Goal: Transaction & Acquisition: Purchase product/service

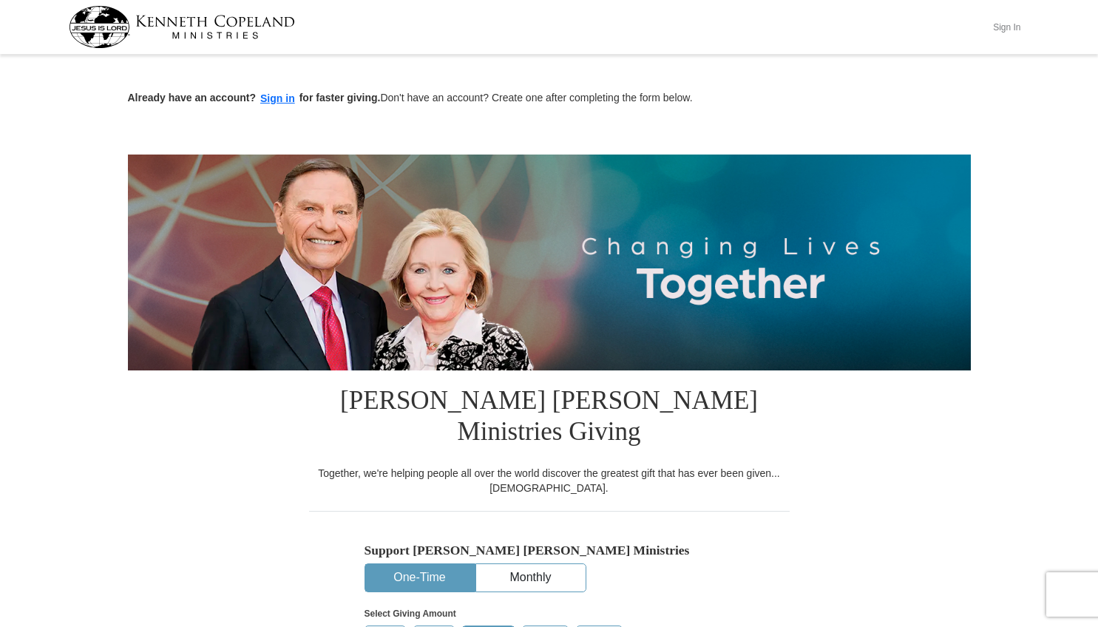
click at [1007, 25] on button "Sign In" at bounding box center [1007, 27] width 44 height 23
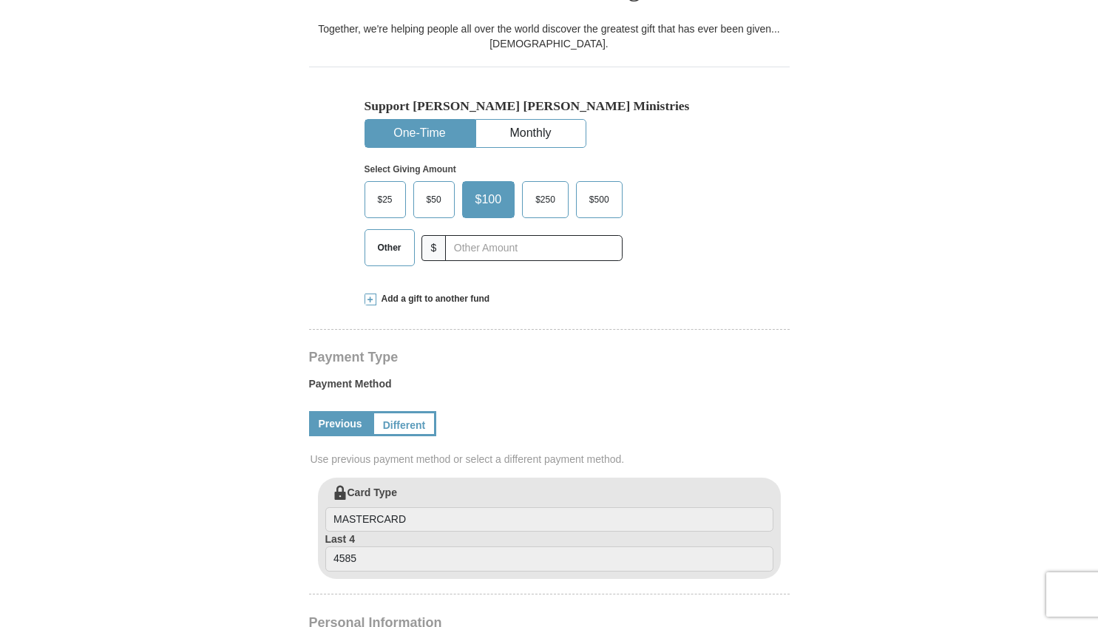
select select "OH"
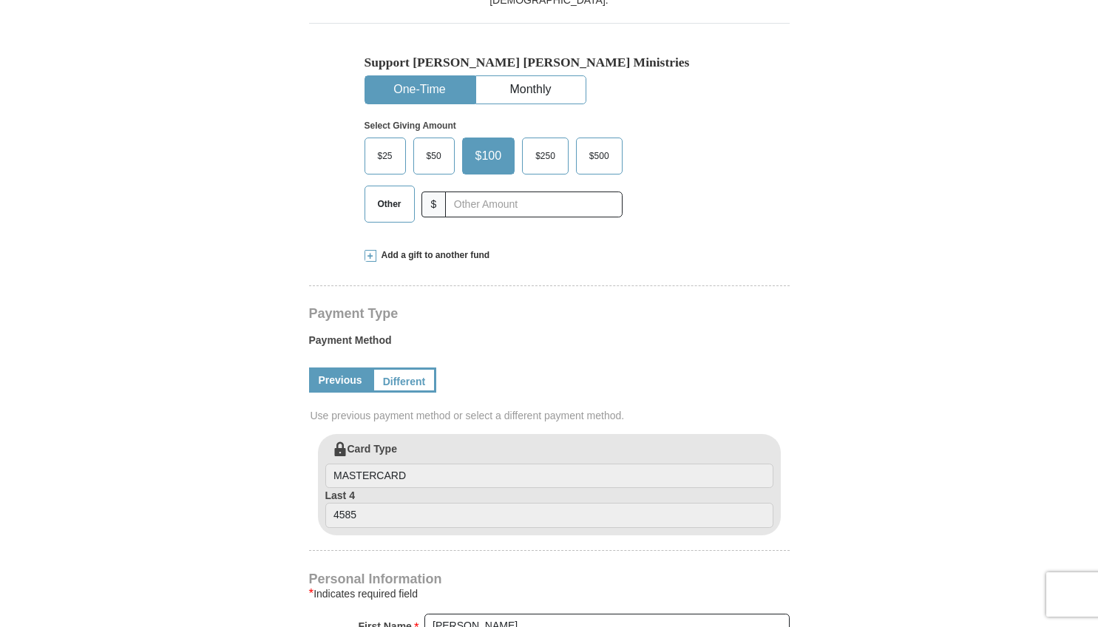
scroll to position [461, 0]
click at [382, 192] on span "Other" at bounding box center [389, 203] width 38 height 22
click at [0, 0] on input "Other" at bounding box center [0, 0] width 0 height 0
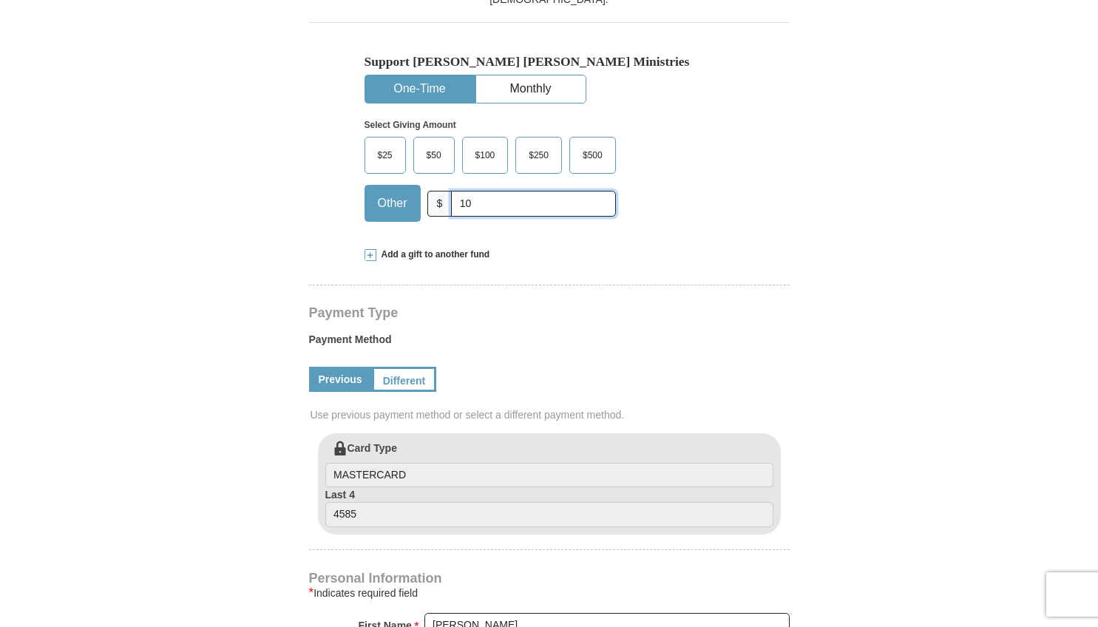
scroll to position [461, 1]
type input "10"
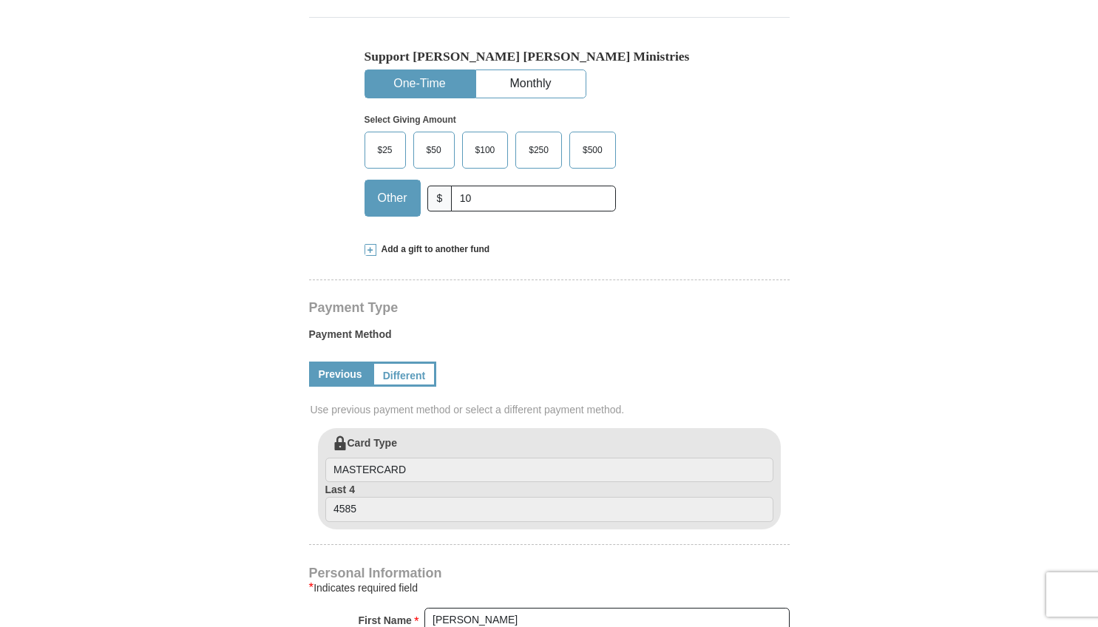
click at [768, 161] on div "Support [PERSON_NAME] [PERSON_NAME] Ministries One-Time Monthly Select Giving A…" at bounding box center [549, 122] width 481 height 211
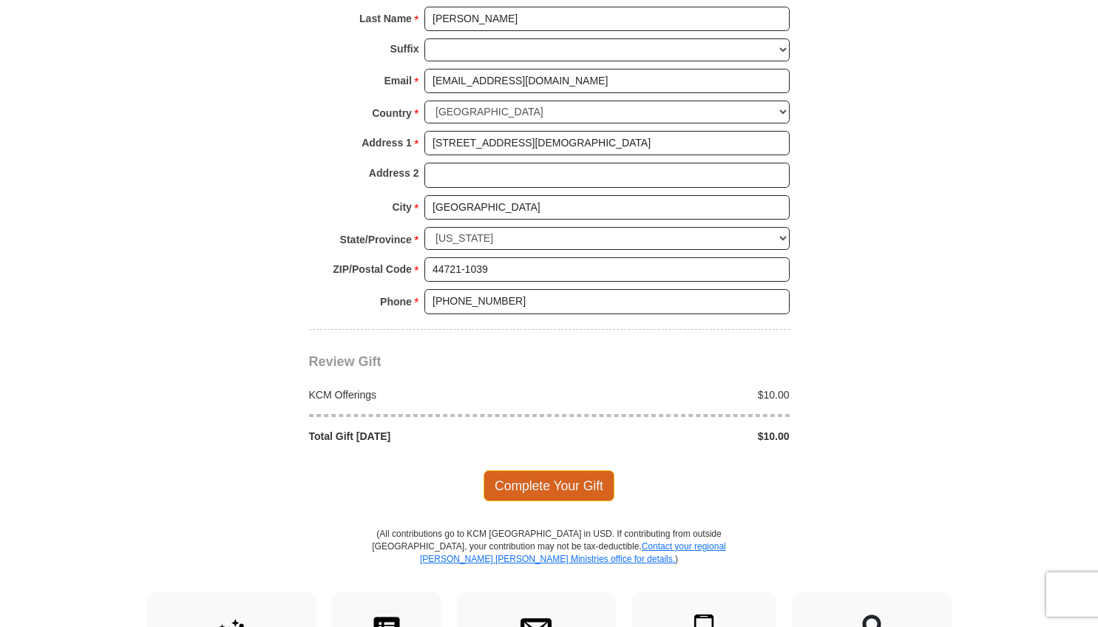
scroll to position [1096, 1]
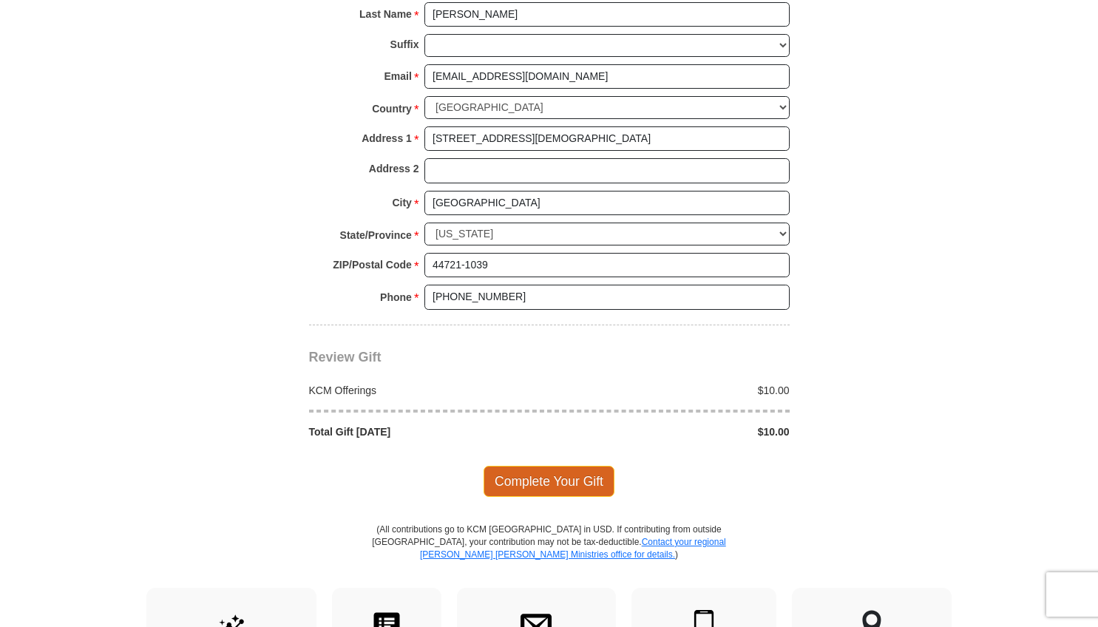
click at [563, 466] on span "Complete Your Gift" at bounding box center [549, 481] width 131 height 31
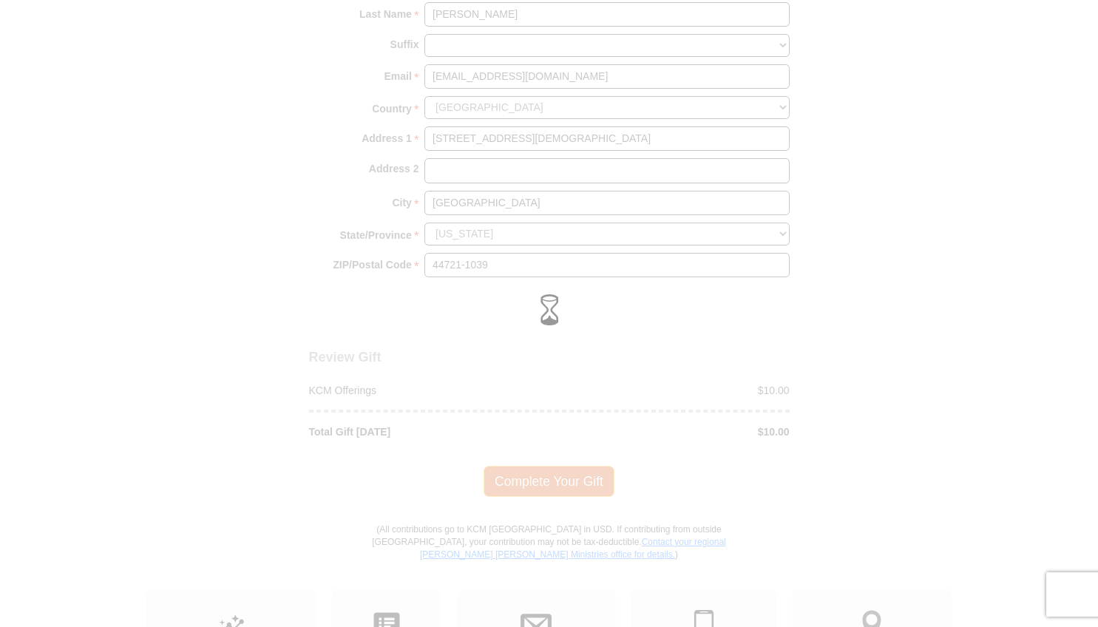
scroll to position [1107, 0]
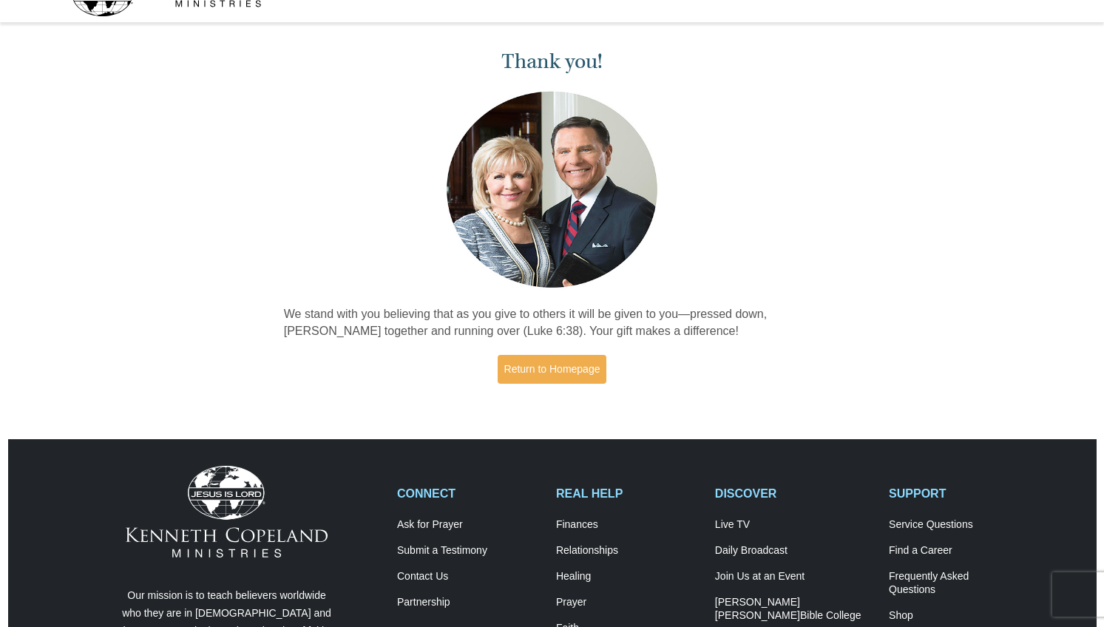
scroll to position [41, 0]
